Goal: Find contact information: Find contact information

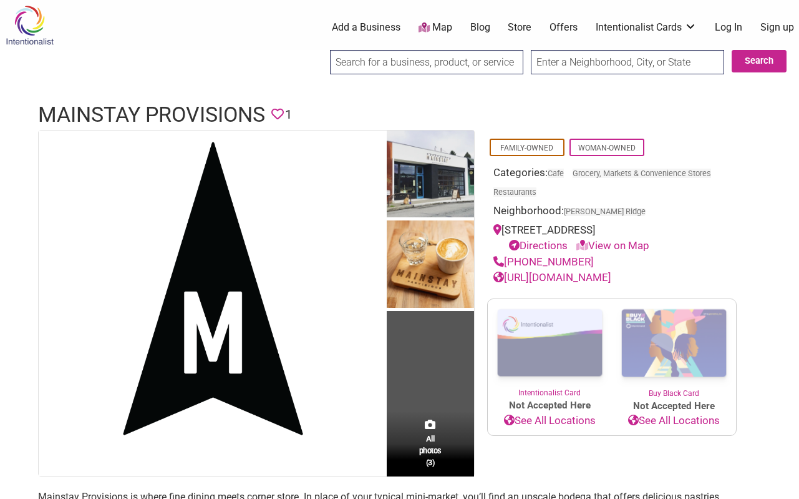
drag, startPoint x: 587, startPoint y: 257, endPoint x: 507, endPoint y: 260, distance: 80.5
click at [507, 260] on div "[PHONE_NUMBER]" at bounding box center [612, 262] width 237 height 16
copy link "[PHONE_NUMBER]"
click at [688, 266] on div "[PHONE_NUMBER]" at bounding box center [612, 262] width 237 height 16
drag, startPoint x: 685, startPoint y: 276, endPoint x: 507, endPoint y: 279, distance: 178.5
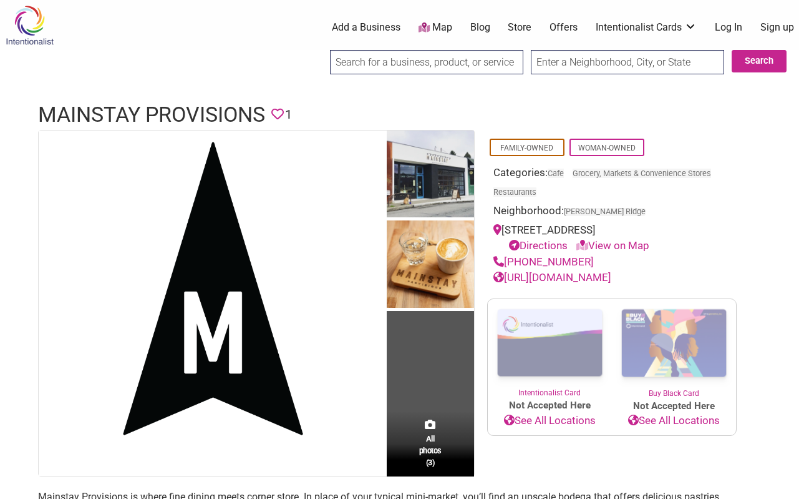
click at [507, 279] on div "[URL][DOMAIN_NAME]" at bounding box center [612, 278] width 237 height 16
copy link "[URL][DOMAIN_NAME]"
drag, startPoint x: 694, startPoint y: 225, endPoint x: 517, endPoint y: 228, distance: 177.2
click at [517, 228] on div "[STREET_ADDRESS] Directions View on Map" at bounding box center [612, 238] width 237 height 32
drag, startPoint x: 504, startPoint y: 228, endPoint x: 577, endPoint y: 226, distance: 73.0
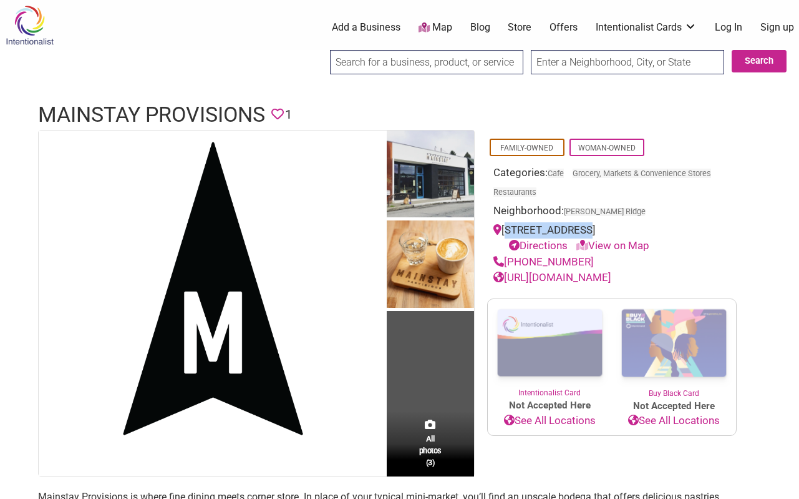
click at [577, 226] on div "[STREET_ADDRESS] Directions View on Map" at bounding box center [612, 238] width 237 height 32
copy div "[STREET_ADDRESS]"
click at [651, 225] on div "[STREET_ADDRESS] Directions View on Map" at bounding box center [612, 238] width 237 height 32
copy div "98117"
